Goal: Entertainment & Leisure: Consume media (video, audio)

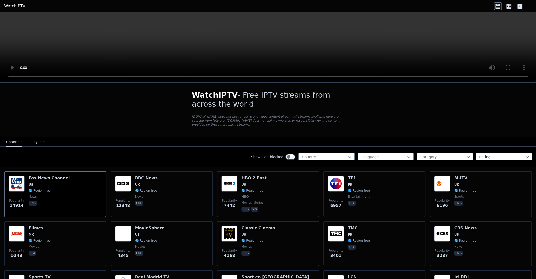
scroll to position [58, 0]
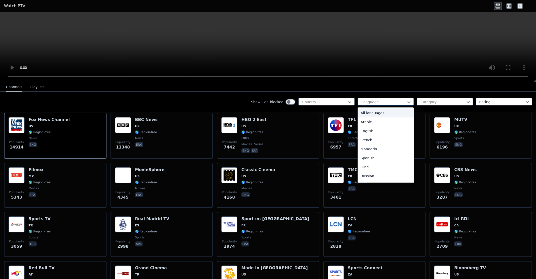
click at [374, 103] on div at bounding box center [384, 102] width 46 height 5
click at [372, 121] on div "Arabic" at bounding box center [386, 122] width 56 height 9
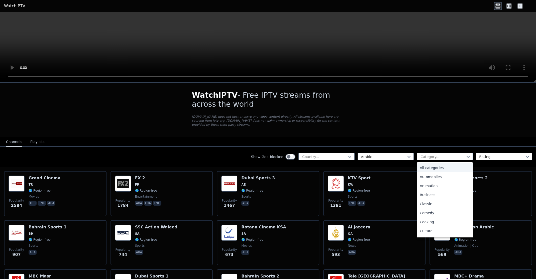
click at [429, 154] on div at bounding box center [443, 156] width 46 height 5
click at [428, 182] on div "Animation" at bounding box center [445, 186] width 56 height 9
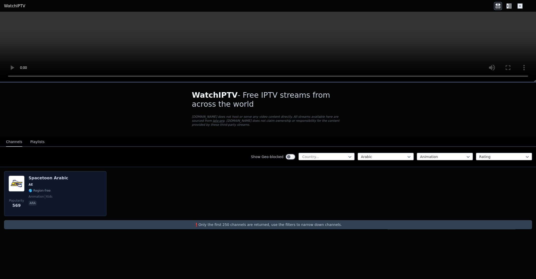
click at [34, 202] on span "ara" at bounding box center [49, 204] width 40 height 6
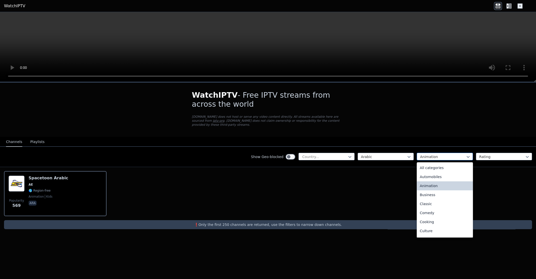
click at [427, 154] on div at bounding box center [443, 156] width 46 height 5
click at [432, 199] on div "Entertainment" at bounding box center [445, 199] width 56 height 9
click at [437, 155] on div "Entertainment" at bounding box center [445, 157] width 56 height 8
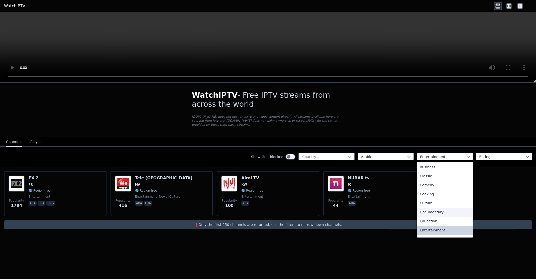
click at [430, 209] on div "Documentary" at bounding box center [445, 212] width 56 height 9
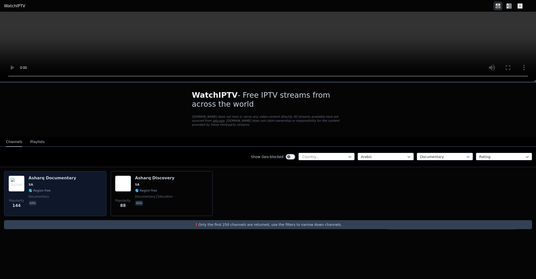
click at [85, 201] on div "Popularity 144 Asharq Documentary SA 🌎 Region-free documentary ara" at bounding box center [56, 194] width 94 height 36
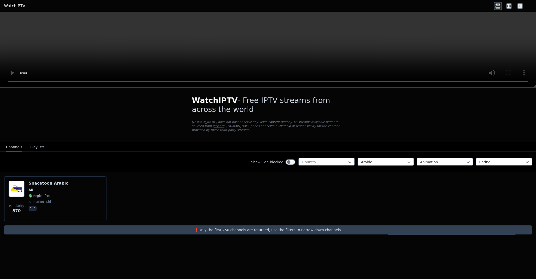
click at [410, 161] on icon at bounding box center [409, 162] width 3 height 2
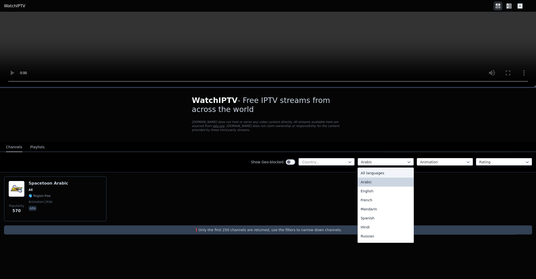
click at [423, 160] on div at bounding box center [443, 162] width 46 height 5
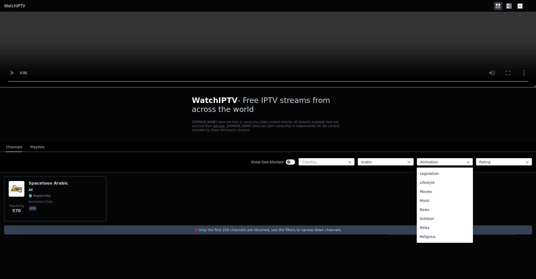
scroll to position [171, 0]
click at [439, 199] on div "Science" at bounding box center [445, 201] width 56 height 9
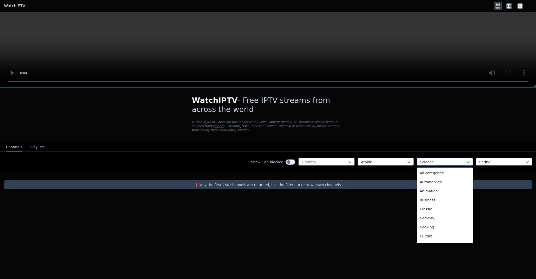
click at [428, 160] on div at bounding box center [443, 162] width 46 height 5
click at [431, 183] on div "Documentary" at bounding box center [445, 187] width 56 height 9
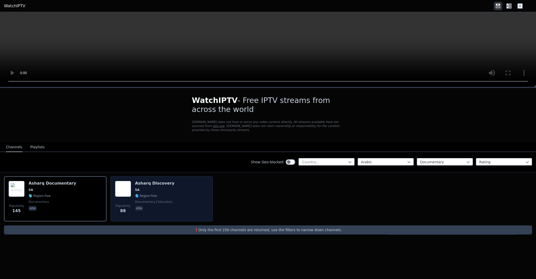
click at [158, 188] on span "SA" at bounding box center [154, 190] width 39 height 4
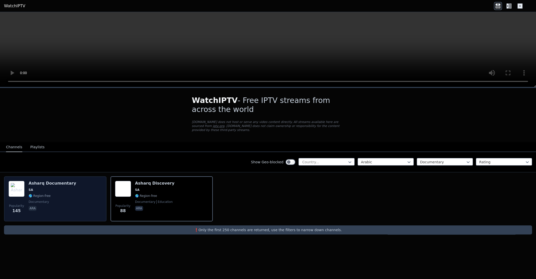
click at [57, 195] on div "Asharq Documentary SA 🌎 Region-free documentary ara" at bounding box center [53, 199] width 48 height 36
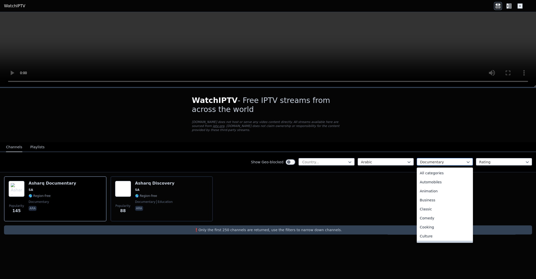
click at [430, 160] on div at bounding box center [443, 162] width 46 height 5
click at [443, 180] on div "Movies" at bounding box center [445, 181] width 56 height 9
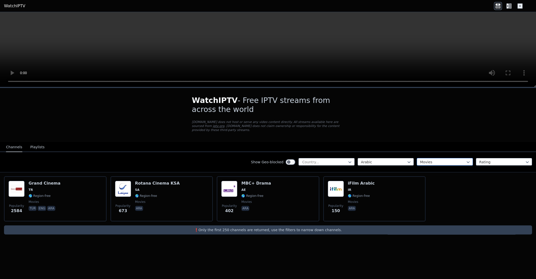
click at [439, 160] on div at bounding box center [443, 162] width 46 height 5
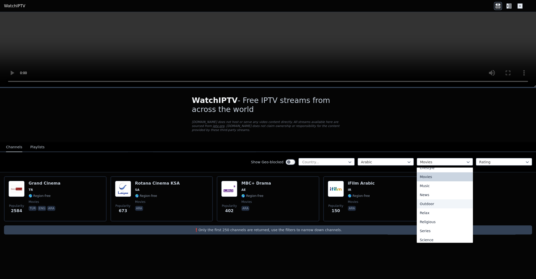
scroll to position [171, 0]
click at [39, 143] on button "Playlists" at bounding box center [37, 148] width 14 height 10
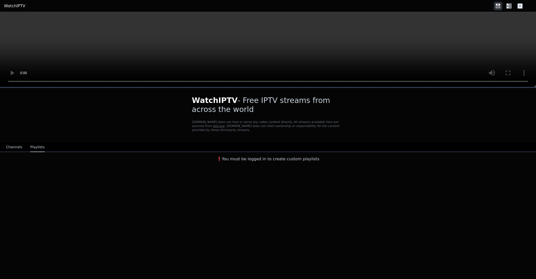
click at [5, 145] on div "Channels Playlists" at bounding box center [25, 148] width 47 height 10
click at [9, 147] on button "Channels" at bounding box center [14, 148] width 16 height 10
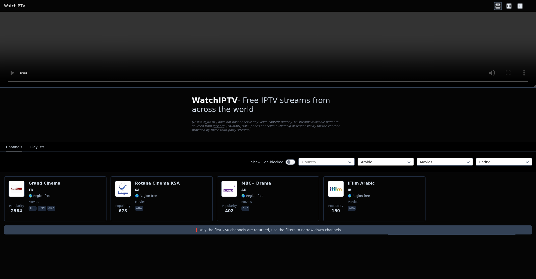
click at [375, 161] on div "Arabic" at bounding box center [386, 162] width 56 height 8
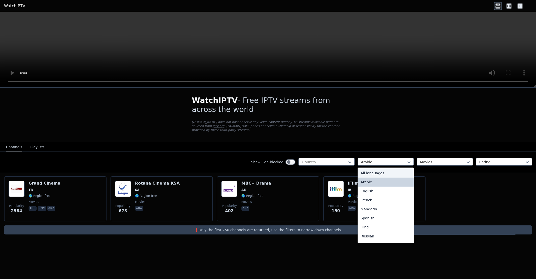
click at [377, 169] on div "All languages" at bounding box center [386, 173] width 56 height 9
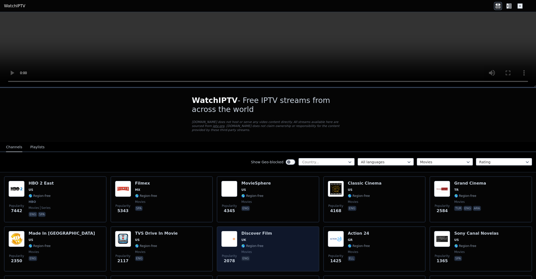
click at [281, 243] on div "Popularity 2078 Discover Film UK 🌎 Region-free movies eng" at bounding box center [268, 249] width 94 height 36
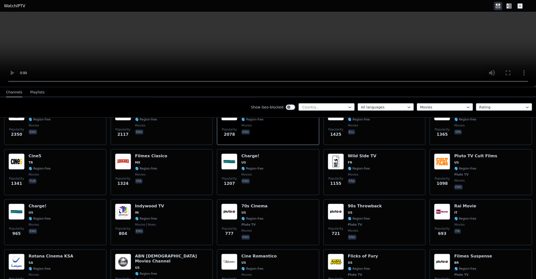
scroll to position [58, 0]
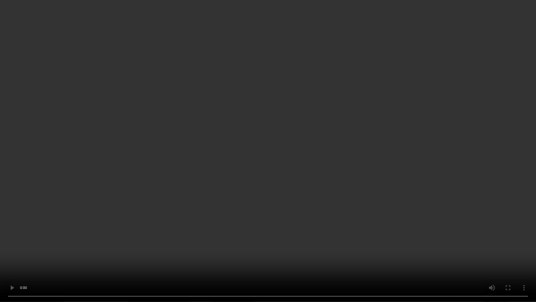
click at [306, 193] on video at bounding box center [268, 151] width 536 height 302
click at [338, 188] on video at bounding box center [268, 150] width 536 height 301
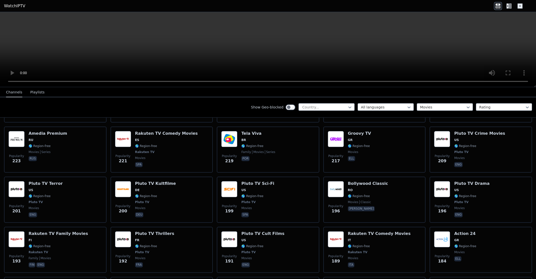
scroll to position [643, 0]
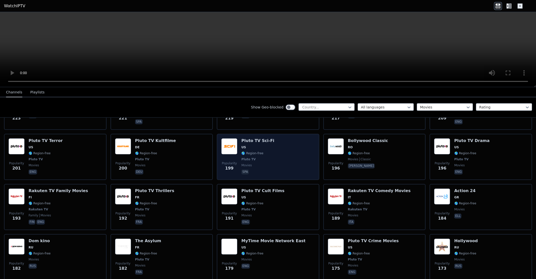
click at [282, 166] on div "Popularity 199 Pluto TV Sci-Fi US 🌎 Region-free Pluto TV movies spa" at bounding box center [268, 156] width 94 height 37
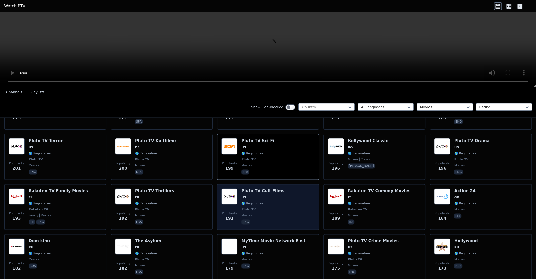
scroll to position [702, 0]
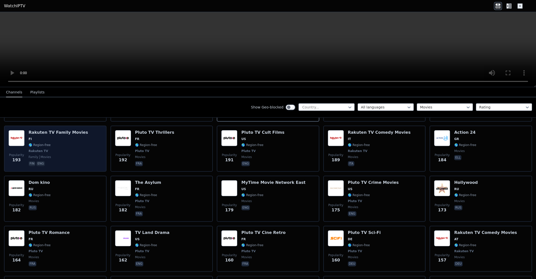
click at [73, 161] on span "fin eng" at bounding box center [58, 164] width 59 height 6
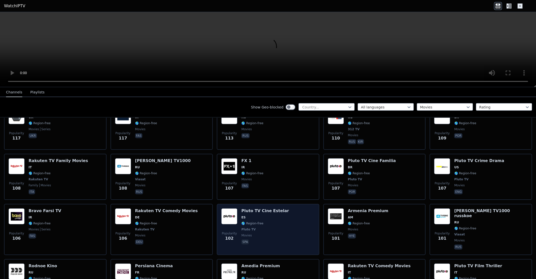
scroll to position [1229, 0]
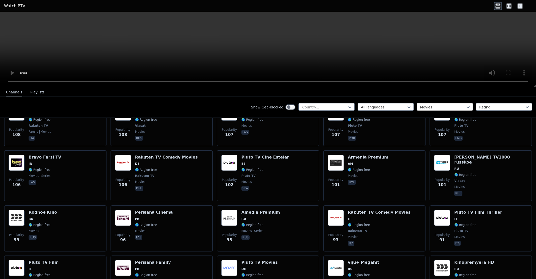
click at [438, 108] on div at bounding box center [443, 107] width 46 height 5
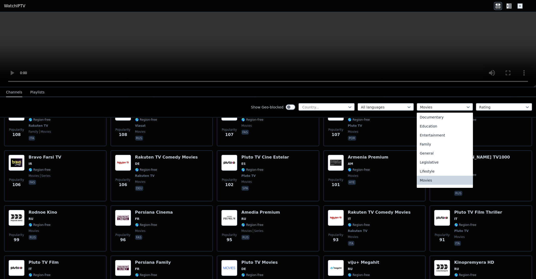
scroll to position [0, 0]
click at [430, 120] on div "All categories" at bounding box center [445, 118] width 56 height 9
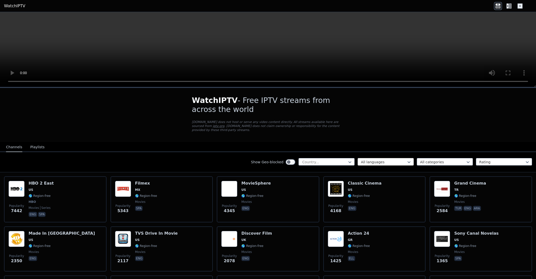
drag, startPoint x: 400, startPoint y: 150, endPoint x: 401, endPoint y: 157, distance: 7.6
click at [403, 152] on div "Show Geo-blocked Country... All languages option All categories, selected. All …" at bounding box center [268, 162] width 536 height 20
click at [400, 160] on div at bounding box center [384, 162] width 46 height 5
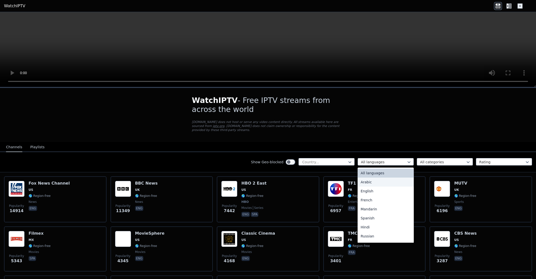
click at [386, 178] on div "Arabic" at bounding box center [386, 182] width 56 height 9
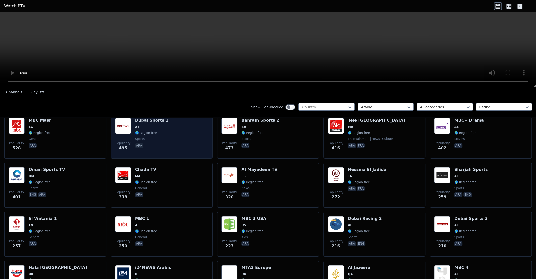
scroll to position [176, 0]
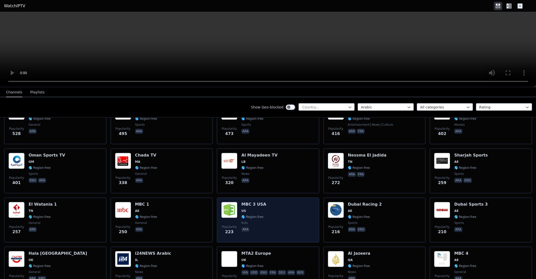
click at [262, 232] on div "Popularity 223 MBC 3 [GEOGRAPHIC_DATA] [GEOGRAPHIC_DATA] 🌎 Region-free kids ara" at bounding box center [268, 220] width 94 height 36
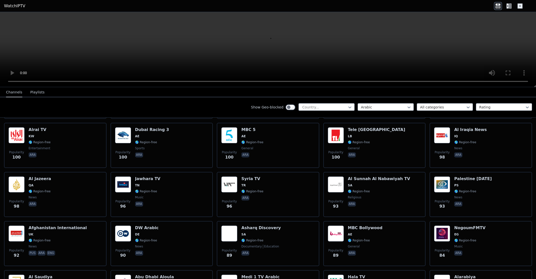
scroll to position [702, 0]
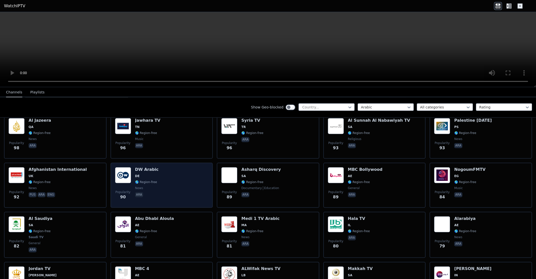
click at [172, 172] on div "Popularity 90 DW Arabic DE 🌎 Region-free news ara" at bounding box center [162, 185] width 94 height 36
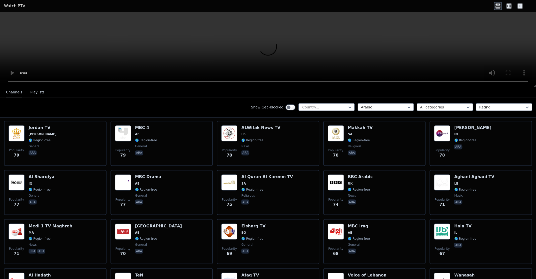
scroll to position [901, 0]
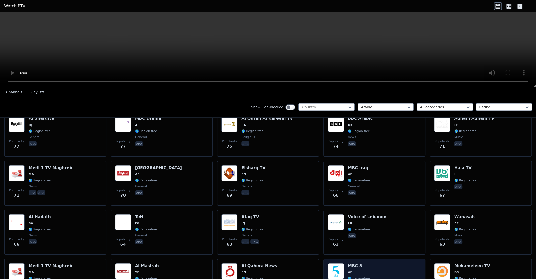
click at [334, 264] on img at bounding box center [336, 272] width 16 height 16
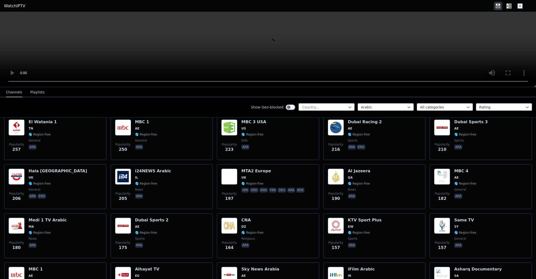
scroll to position [199, 0]
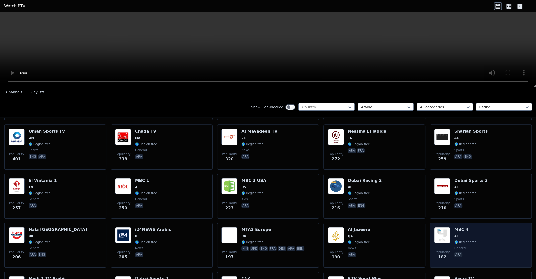
click at [443, 250] on span "Popularity" at bounding box center [442, 252] width 15 height 4
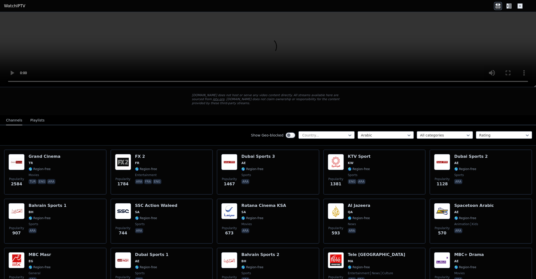
scroll to position [24, 0]
